Goal: Information Seeking & Learning: Understand process/instructions

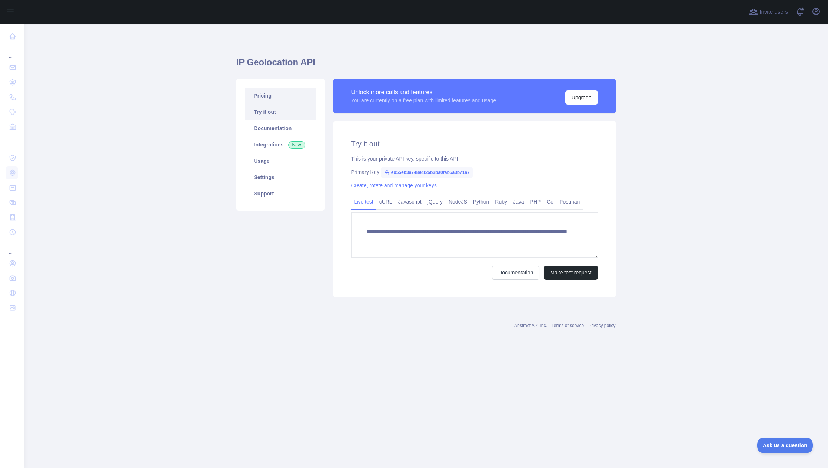
click at [275, 96] on link "Pricing" at bounding box center [280, 95] width 70 height 16
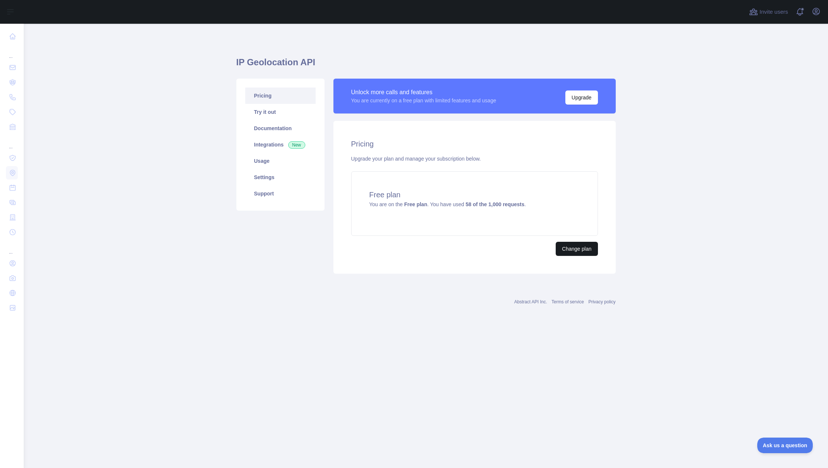
click at [576, 246] on button "Change plan" at bounding box center [577, 249] width 42 height 14
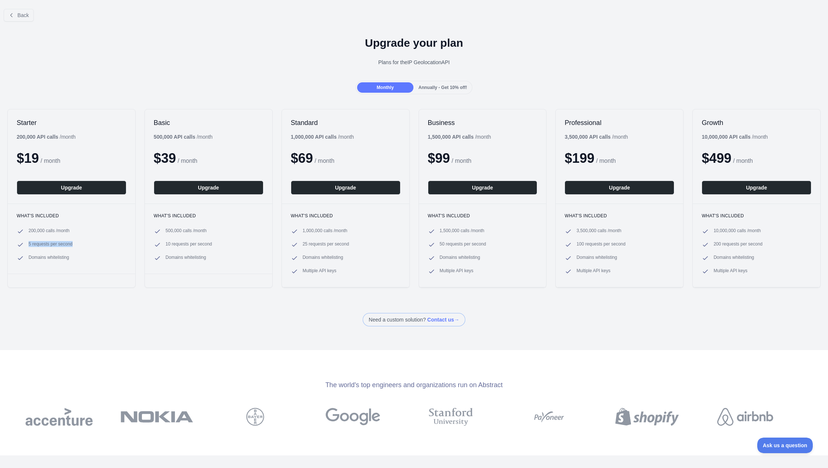
drag, startPoint x: 28, startPoint y: 245, endPoint x: 88, endPoint y: 243, distance: 60.1
click at [88, 243] on li "5 requests per second" at bounding box center [72, 244] width 110 height 7
click at [790, 442] on span "Ask us a question" at bounding box center [782, 443] width 56 height 5
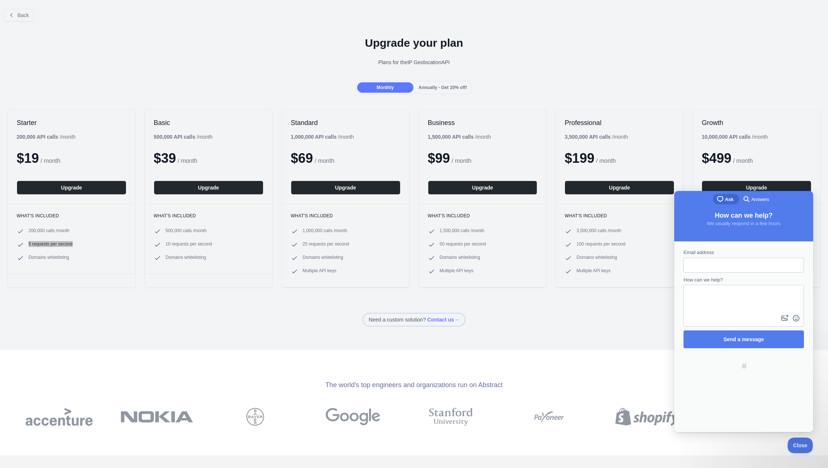
click at [751, 200] on span "Answers" at bounding box center [760, 199] width 18 height 7
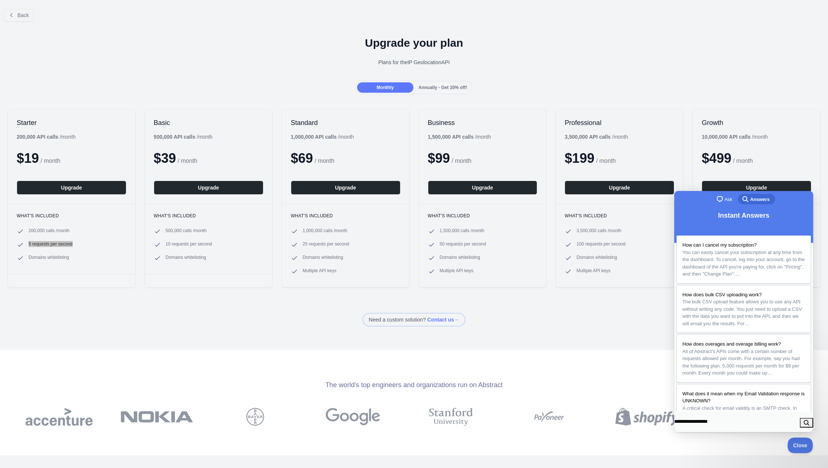
type input "**********"
click button "search" at bounding box center [806, 423] width 13 height 10
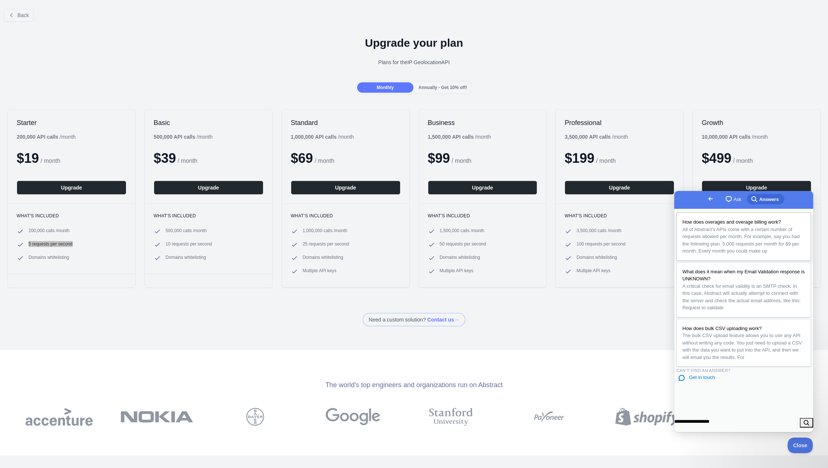
click at [744, 223] on span "How does overages and overage billing work?" at bounding box center [731, 222] width 99 height 6
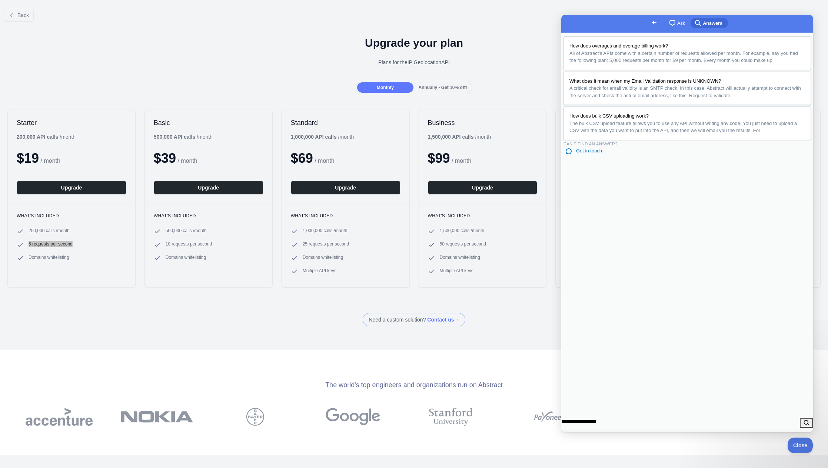
click at [577, 435] on button "Close" at bounding box center [569, 440] width 13 height 10
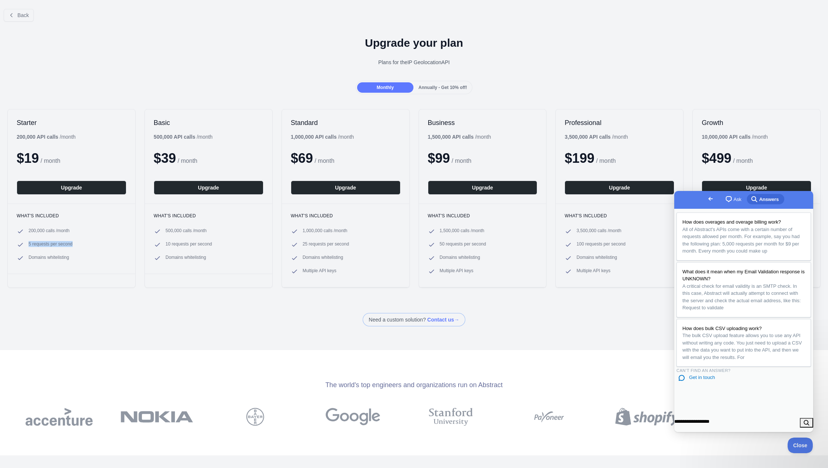
click at [80, 244] on li "5 requests per second" at bounding box center [72, 244] width 110 height 7
drag, startPoint x: 79, startPoint y: 244, endPoint x: 27, endPoint y: 244, distance: 51.9
click at [27, 244] on li "5 requests per second" at bounding box center [72, 244] width 110 height 7
